Goal: Information Seeking & Learning: Learn about a topic

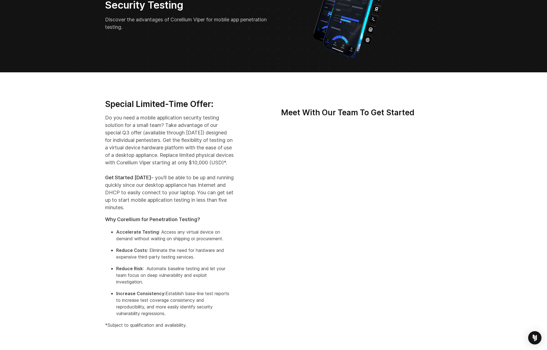
drag, startPoint x: 128, startPoint y: 119, endPoint x: 165, endPoint y: 174, distance: 65.5
click at [165, 173] on p "Do you need a mobile application security testing solution for a small team? Ta…" at bounding box center [169, 162] width 129 height 97
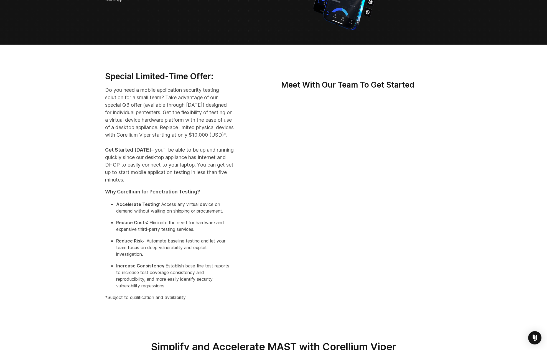
click at [160, 160] on p "Do you need a mobile application security testing solution for a small team? Ta…" at bounding box center [169, 134] width 129 height 97
drag, startPoint x: 140, startPoint y: 165, endPoint x: 136, endPoint y: 165, distance: 4.2
click at [136, 165] on p "Do you need a mobile application security testing solution for a small team? Ta…" at bounding box center [169, 134] width 129 height 97
copy p "ly"
click at [171, 166] on p "Do you need a mobile application security testing solution for a small team? Ta…" at bounding box center [169, 134] width 129 height 97
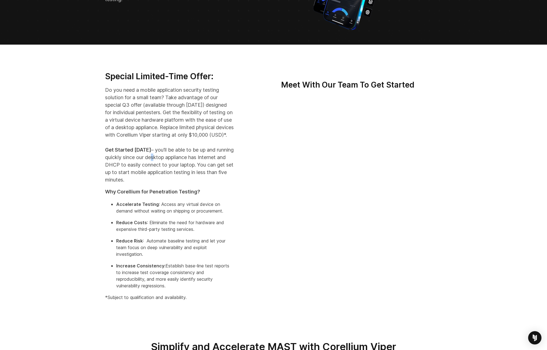
copy p "e"
drag, startPoint x: 142, startPoint y: 172, endPoint x: 138, endPoint y: 172, distance: 3.6
click at [138, 172] on p "Do you need a mobile application security testing solution for a small team? Ta…" at bounding box center [169, 134] width 129 height 97
copy p "H"
drag, startPoint x: 131, startPoint y: 178, endPoint x: 134, endPoint y: 178, distance: 3.2
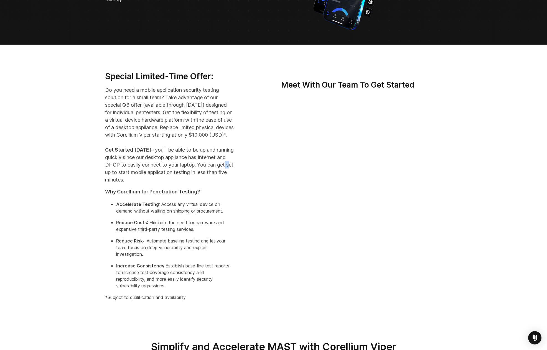
click at [134, 178] on p "Do you need a mobile application security testing solution for a small team? Ta…" at bounding box center [169, 134] width 129 height 97
copy p "t"
click at [124, 179] on p "Do you need a mobile application security testing solution for a small team? Ta…" at bounding box center [169, 134] width 129 height 97
copy p "n"
drag, startPoint x: 126, startPoint y: 217, endPoint x: 121, endPoint y: 217, distance: 4.4
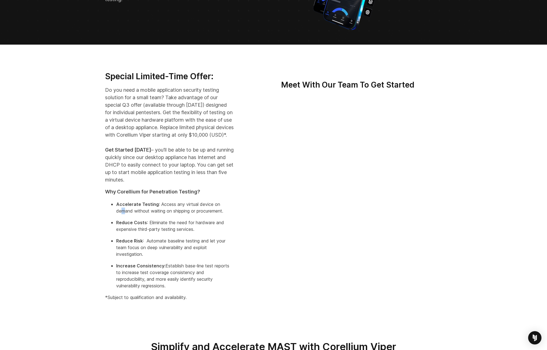
click at [121, 214] on p "Accelerate Testing : Access any virtual device on demand without waiting on shi…" at bounding box center [175, 207] width 118 height 13
copy p "m"
drag, startPoint x: 140, startPoint y: 218, endPoint x: 144, endPoint y: 218, distance: 4.4
click at [144, 214] on p "Accelerate Testing : Access any virtual device on demand without waiting on shi…" at bounding box center [175, 207] width 118 height 13
copy p "th"
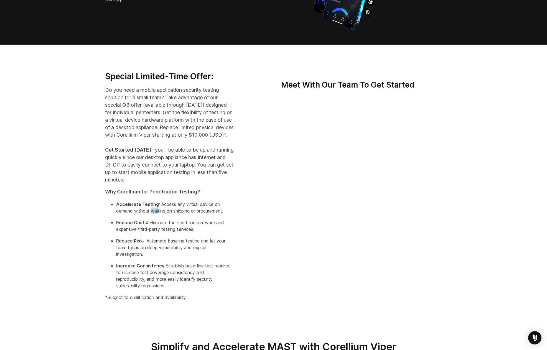
drag, startPoint x: 153, startPoint y: 219, endPoint x: 159, endPoint y: 220, distance: 6.2
click at [159, 214] on p "Accelerate Testing : Access any virtual device on demand without waiting on shi…" at bounding box center [175, 207] width 118 height 13
copy p "wai"
drag, startPoint x: 180, startPoint y: 216, endPoint x: 184, endPoint y: 218, distance: 4.6
click at [184, 214] on p "Accelerate Testing : Access any virtual device on demand without waiting on shi…" at bounding box center [175, 207] width 118 height 13
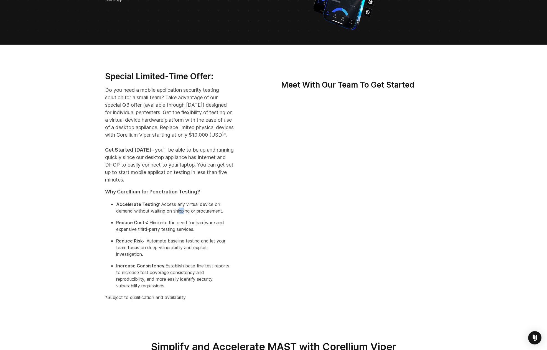
copy p "pp"
drag, startPoint x: 171, startPoint y: 212, endPoint x: 167, endPoint y: 211, distance: 4.2
click at [167, 211] on p "Accelerate Testing : Access any virtual device on demand without waiting on shi…" at bounding box center [175, 207] width 118 height 13
copy p "es"
drag, startPoint x: 185, startPoint y: 218, endPoint x: 191, endPoint y: 220, distance: 6.1
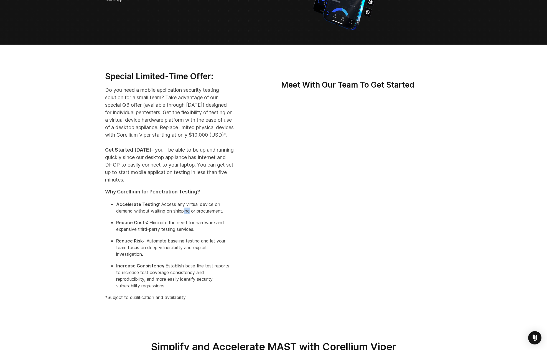
click at [191, 214] on p "Accelerate Testing : Access any virtual device on demand without waiting on shi…" at bounding box center [175, 207] width 118 height 13
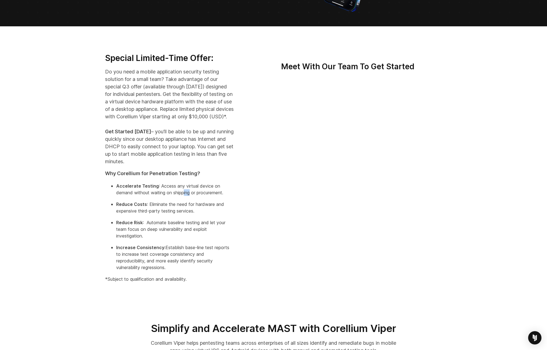
scroll to position [111, 0]
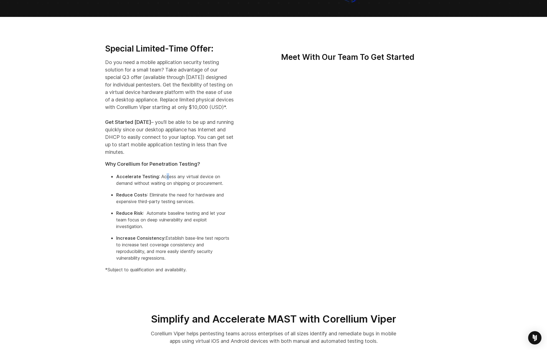
drag, startPoint x: 163, startPoint y: 184, endPoint x: 166, endPoint y: 186, distance: 3.1
click at [166, 186] on p "Accelerate Testing : Access any virtual device on demand without waiting on shi…" at bounding box center [175, 179] width 118 height 13
drag, startPoint x: 144, startPoint y: 210, endPoint x: 147, endPoint y: 210, distance: 3.0
click at [147, 205] on p "Reduce Costs : Eliminate the need for hardware and expensive third-party testin…" at bounding box center [175, 197] width 118 height 13
drag, startPoint x: 165, startPoint y: 209, endPoint x: 168, endPoint y: 209, distance: 3.3
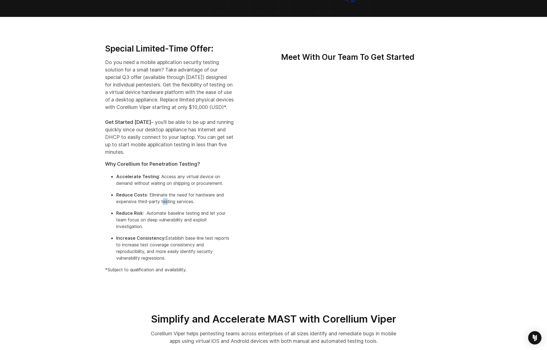
click at [168, 205] on p "Reduce Costs : Eliminate the need for hardware and expensive third-party testin…" at bounding box center [175, 197] width 118 height 13
drag, startPoint x: 151, startPoint y: 219, endPoint x: 156, endPoint y: 219, distance: 5.3
click at [156, 219] on p "Reduce Risk : Automate baseline testing and let your team focus on deep vulnera…" at bounding box center [175, 220] width 118 height 20
click at [178, 220] on p "Reduce Risk : Automate baseline testing and let your team focus on deep vulnera…" at bounding box center [175, 220] width 118 height 20
drag, startPoint x: 176, startPoint y: 243, endPoint x: 179, endPoint y: 244, distance: 3.5
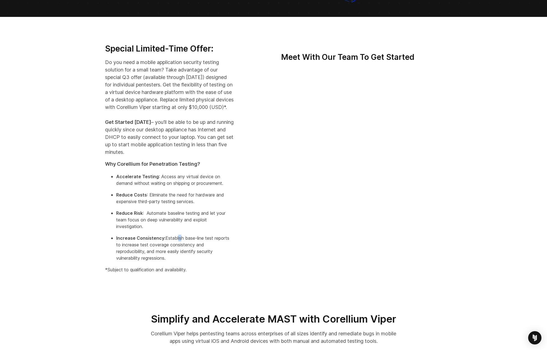
click at [179, 244] on p "Increase Consistency: Establish base-line test reports to increase test coverag…" at bounding box center [175, 248] width 118 height 27
drag, startPoint x: 161, startPoint y: 251, endPoint x: 155, endPoint y: 252, distance: 6.2
click at [155, 252] on p "Increase Consistency: Establish base-line test reports to increase test coverag…" at bounding box center [175, 248] width 118 height 27
drag, startPoint x: 126, startPoint y: 260, endPoint x: 129, endPoint y: 260, distance: 3.0
click at [129, 260] on p "Increase Consistency: Establish base-line test reports to increase test coverag…" at bounding box center [175, 248] width 118 height 27
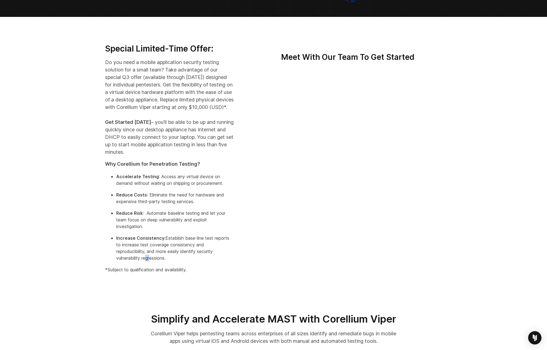
drag, startPoint x: 144, startPoint y: 267, endPoint x: 148, endPoint y: 267, distance: 4.2
click at [148, 261] on p "Increase Consistency: Establish base-line test reports to increase test coverag…" at bounding box center [175, 248] width 118 height 27
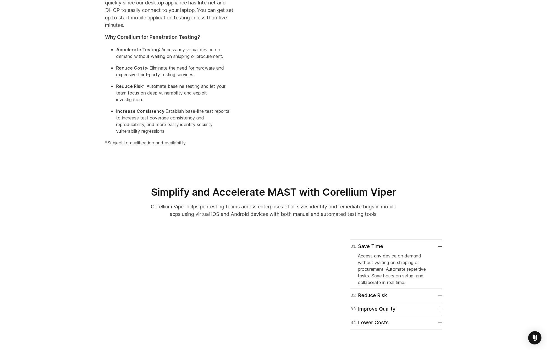
scroll to position [267, 0]
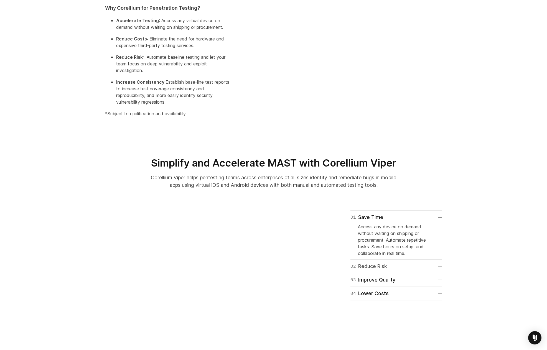
click at [378, 270] on div "02 Reduce Risk" at bounding box center [368, 266] width 37 height 8
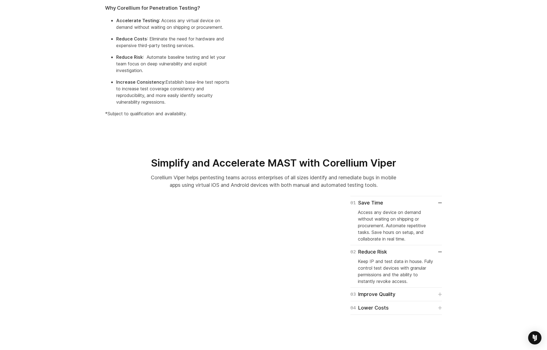
click at [388, 296] on div "03 Improve Quality Advanced tools and capabilities empower better testing and f…" at bounding box center [396, 295] width 92 height 14
click at [388, 297] on div "03 Improve Quality Advanced tools and capabilities empower better testing and f…" at bounding box center [396, 295] width 92 height 14
click at [386, 298] on div "03 Improve Quality" at bounding box center [372, 294] width 45 height 8
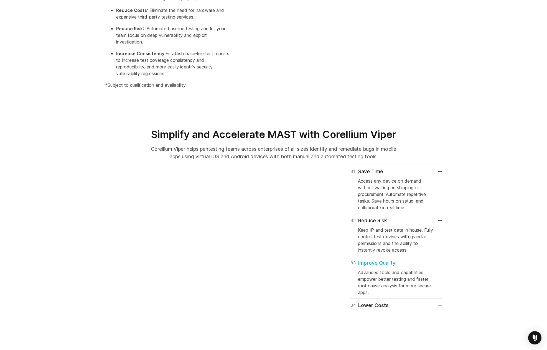
scroll to position [322, 0]
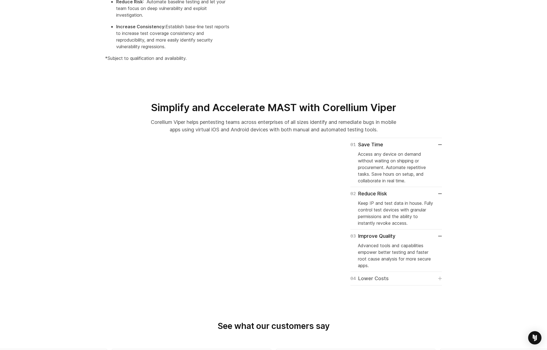
click at [383, 282] on div "04 Lower Costs" at bounding box center [369, 279] width 38 height 8
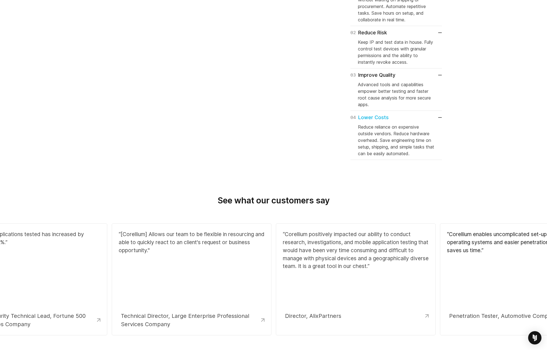
scroll to position [0, 0]
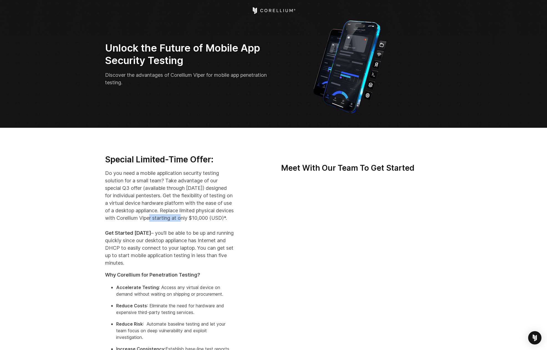
drag, startPoint x: 194, startPoint y: 217, endPoint x: 230, endPoint y: 219, distance: 35.2
click at [230, 219] on p "Do you need a mobile application security testing solution for a small team? Ta…" at bounding box center [169, 217] width 129 height 97
